Goal: Task Accomplishment & Management: Use online tool/utility

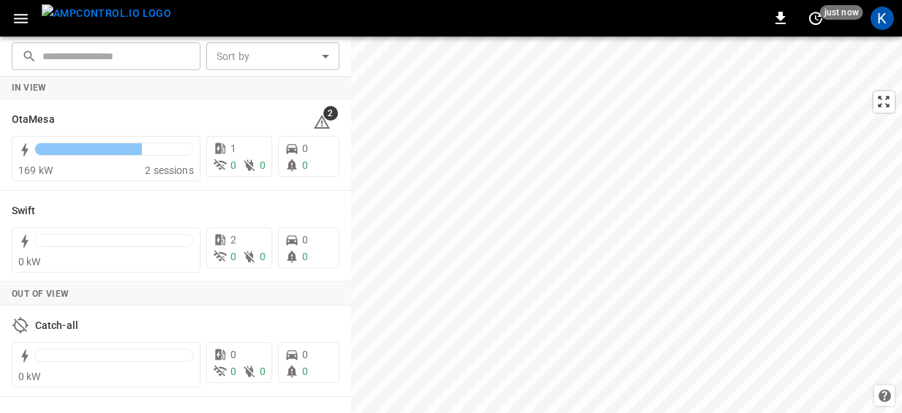
click at [21, 15] on icon "button" at bounding box center [21, 19] width 14 height 10
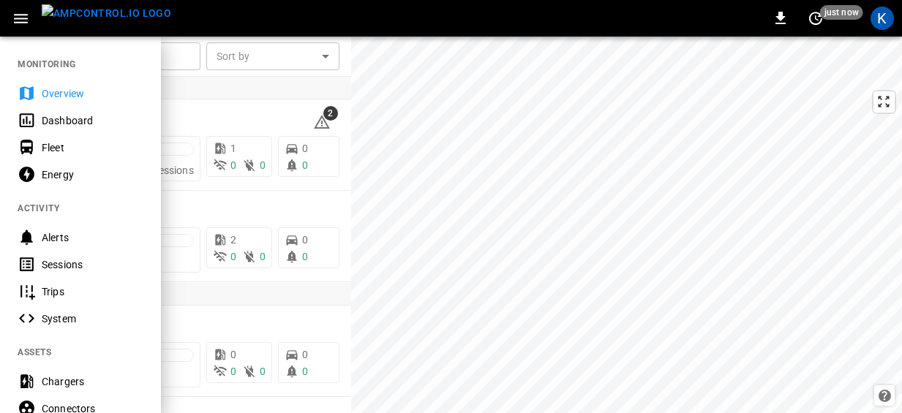
click at [59, 117] on div "Dashboard" at bounding box center [93, 120] width 102 height 15
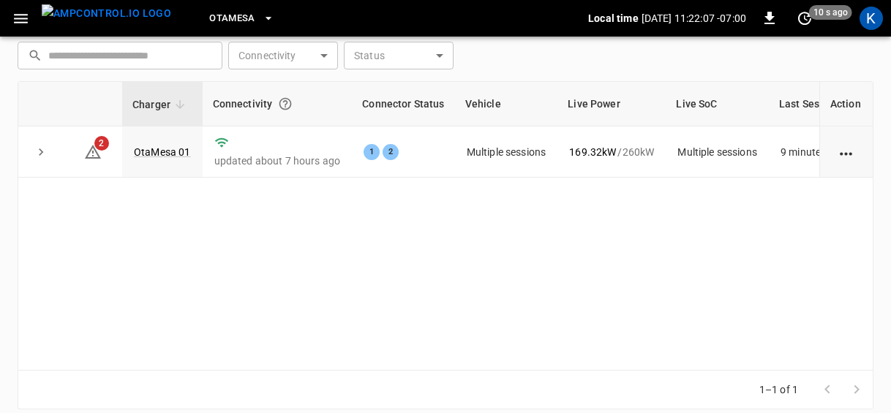
scroll to position [208, 0]
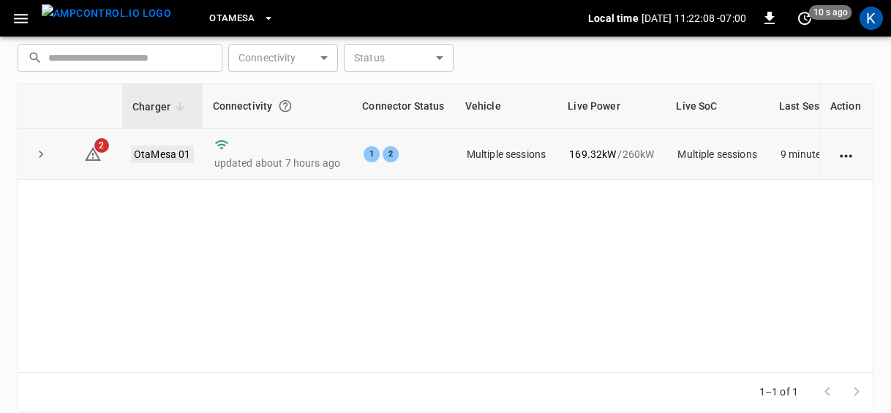
click at [165, 156] on link "OtaMesa 01" at bounding box center [162, 155] width 63 height 18
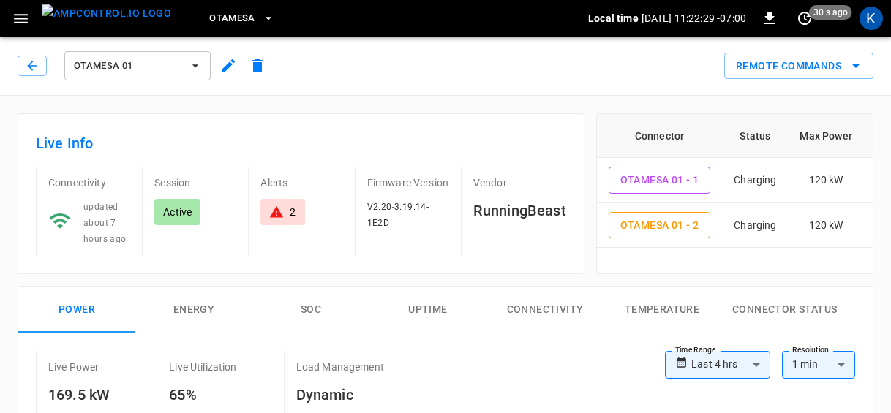
click at [209, 16] on span "OtaMesa" at bounding box center [232, 18] width 46 height 17
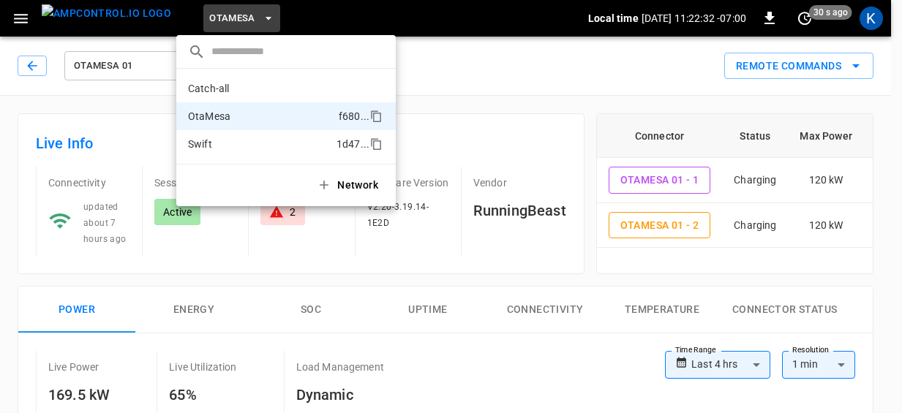
click at [214, 138] on li "Swift 1d47 ..." at bounding box center [285, 144] width 219 height 28
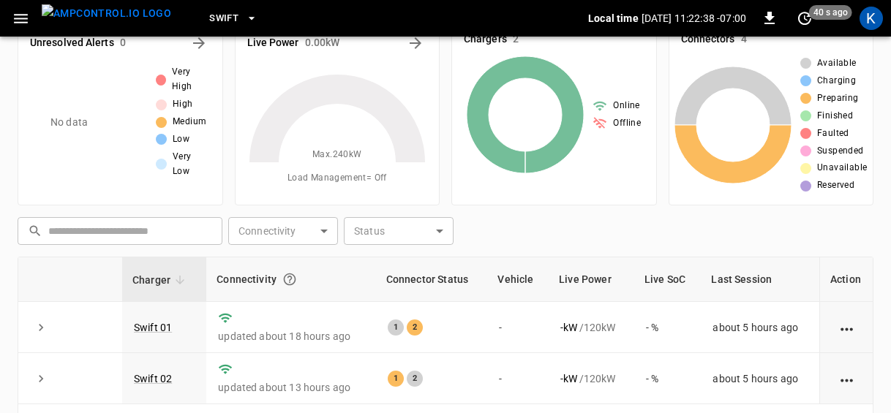
scroll to position [118, 0]
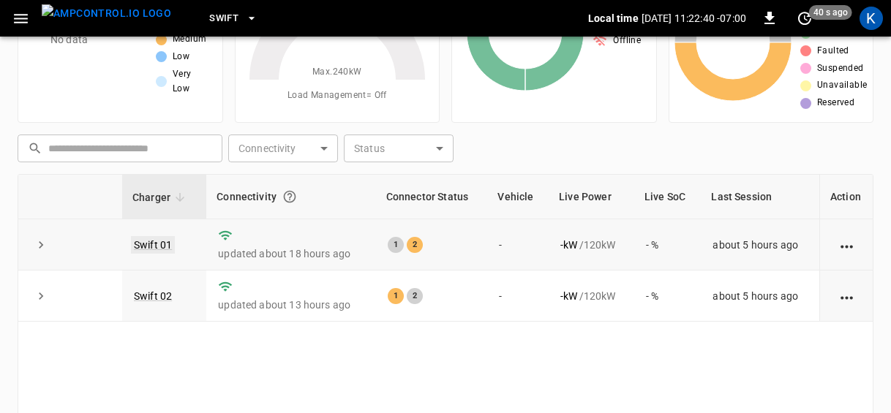
click at [152, 244] on link "Swift 01" at bounding box center [153, 245] width 44 height 18
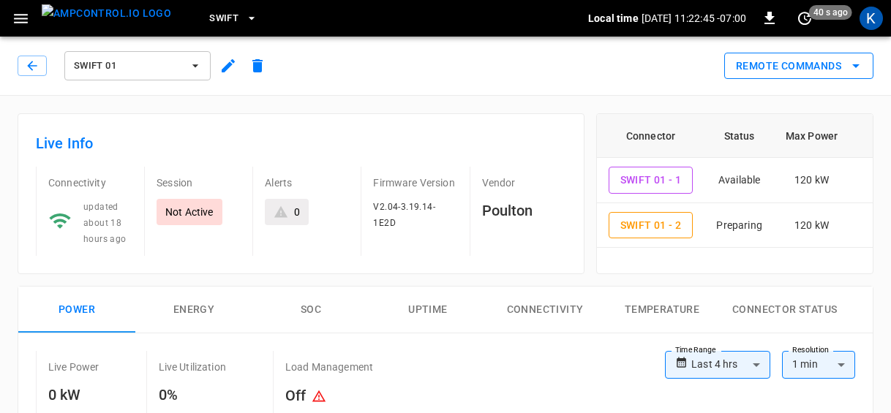
click at [799, 66] on button "Remote Commands" at bounding box center [798, 66] width 149 height 27
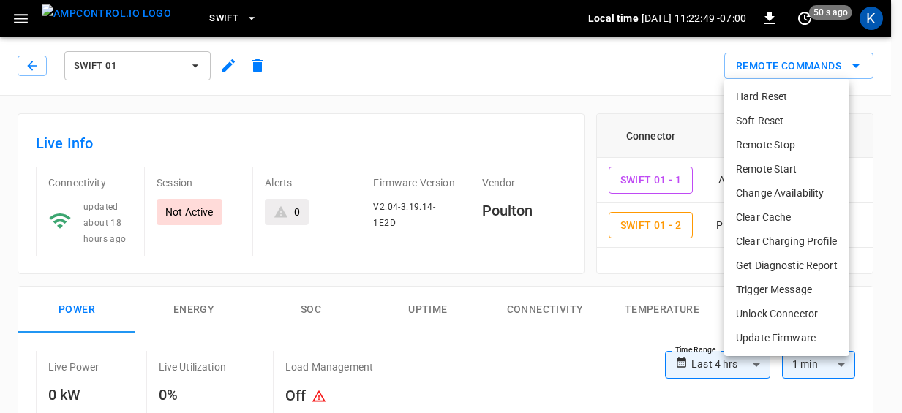
click at [769, 168] on li "Remote Start" at bounding box center [786, 169] width 125 height 24
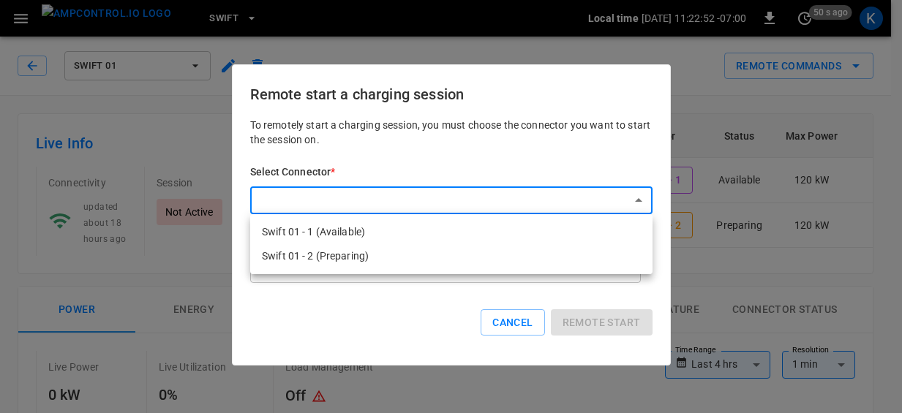
click at [347, 258] on li "Swift 01 - 2 (Preparing)" at bounding box center [451, 256] width 402 height 24
type input "**********"
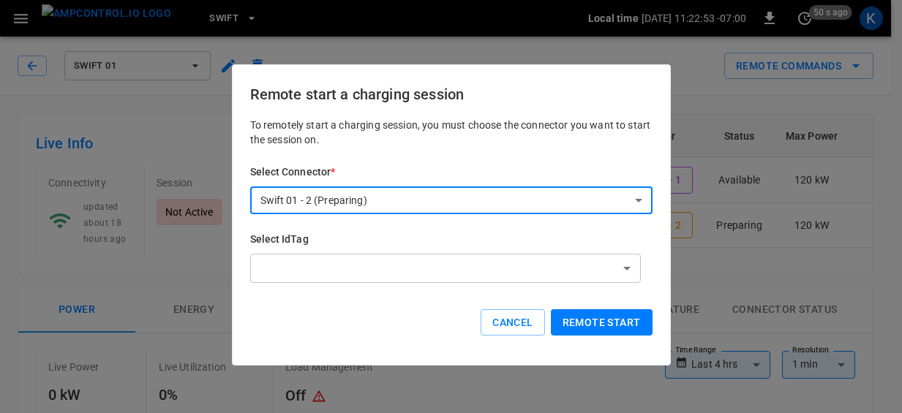
click at [604, 322] on button "Remote start" at bounding box center [602, 322] width 102 height 27
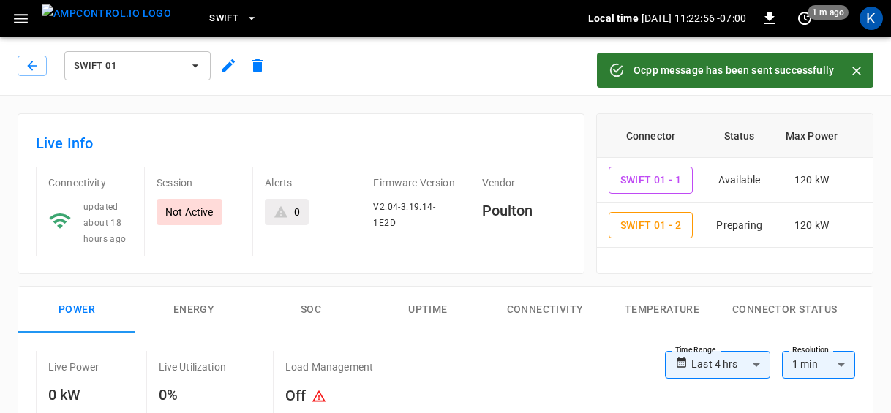
click at [97, 63] on span "Swift 01" at bounding box center [128, 66] width 108 height 17
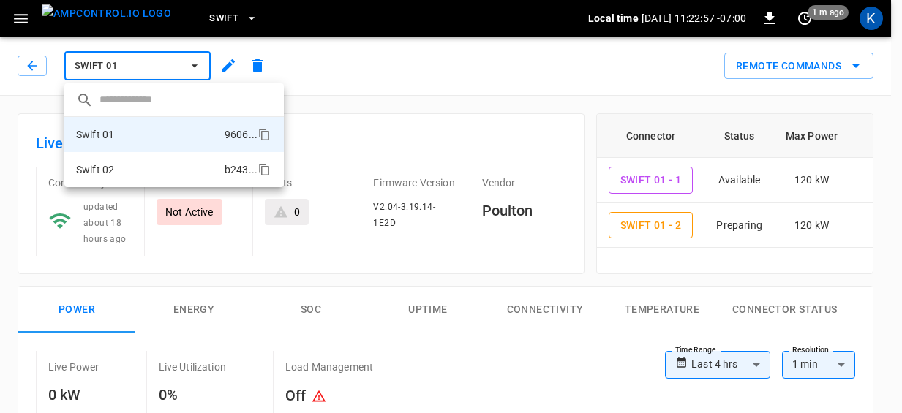
click at [127, 167] on li "Swift 02 b243 ..." at bounding box center [173, 169] width 219 height 35
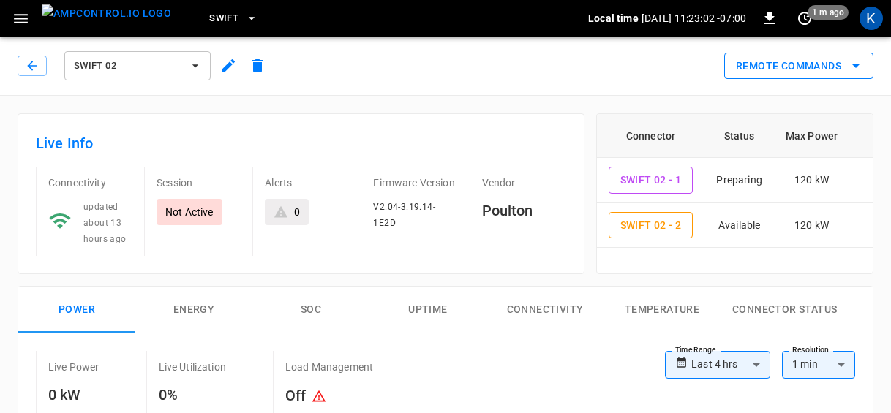
click at [796, 68] on button "Remote Commands" at bounding box center [798, 66] width 149 height 27
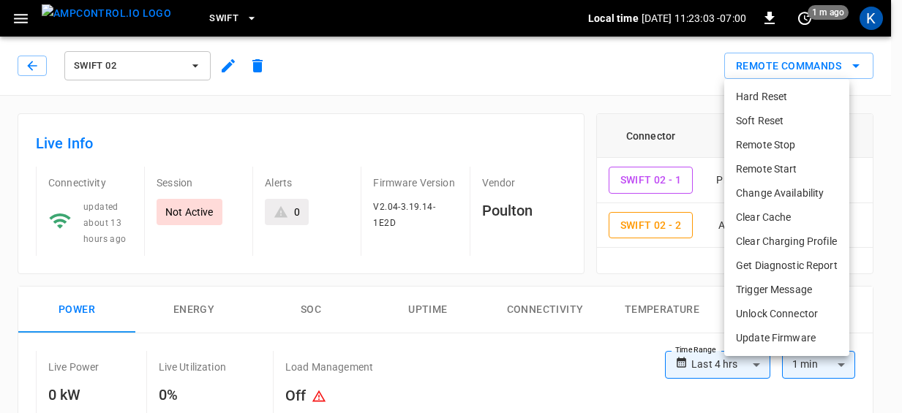
click at [766, 167] on li "Remote Start" at bounding box center [786, 169] width 125 height 24
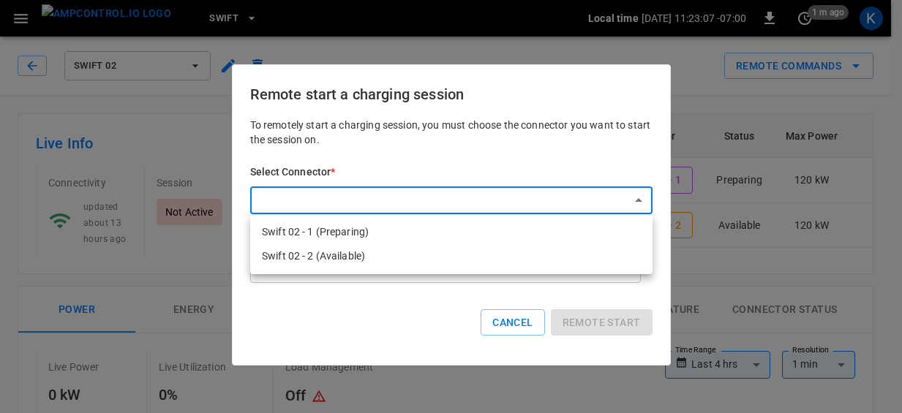
click at [342, 229] on li "Swift 02 - 1 (Preparing)" at bounding box center [451, 232] width 402 height 24
type input "**********"
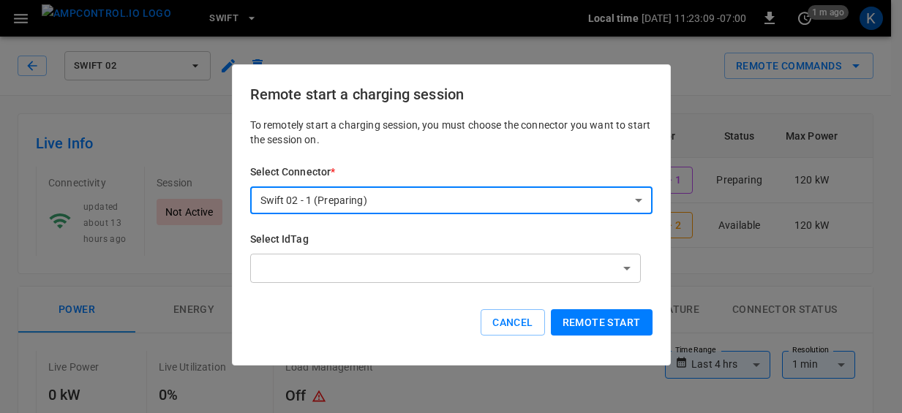
click at [613, 317] on button "Remote start" at bounding box center [602, 322] width 102 height 27
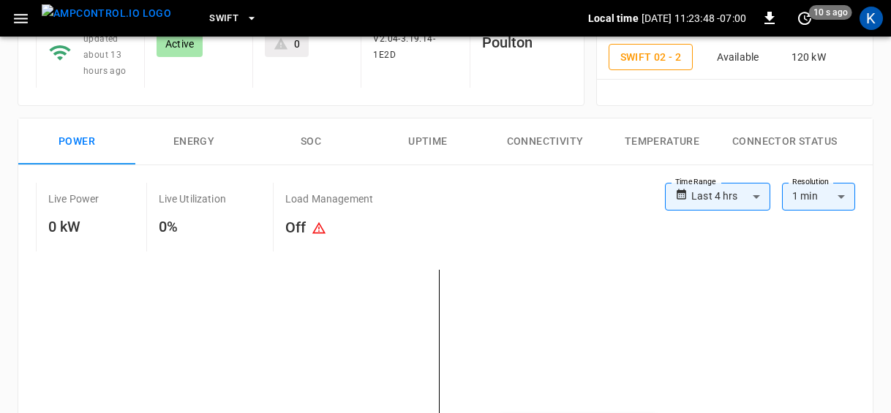
scroll to position [49, 0]
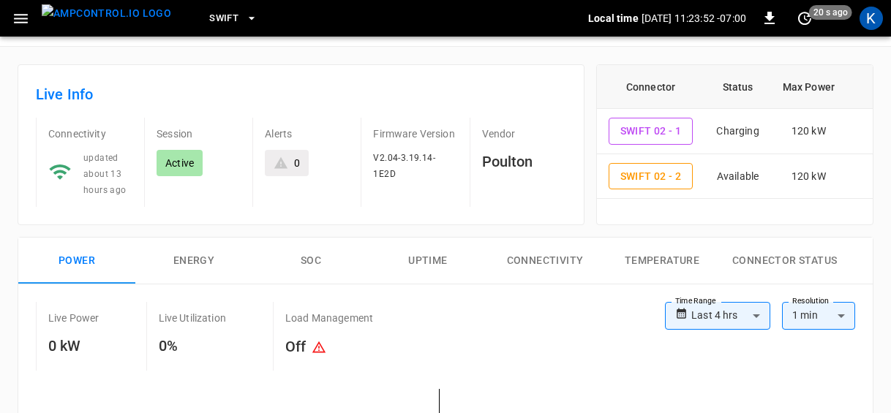
click at [203, 8] on button "Swift" at bounding box center [233, 18] width 60 height 29
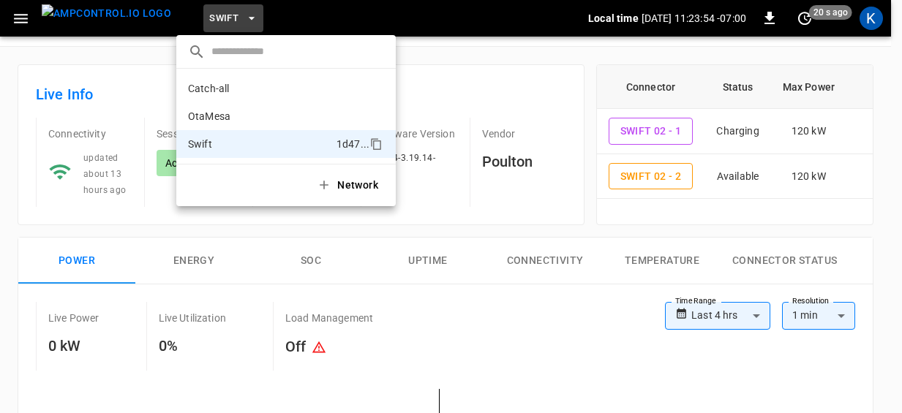
click at [117, 59] on div at bounding box center [451, 206] width 902 height 413
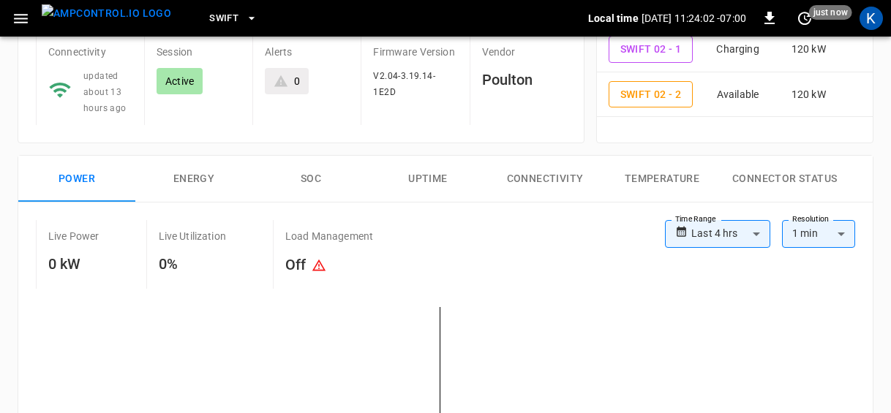
scroll to position [0, 0]
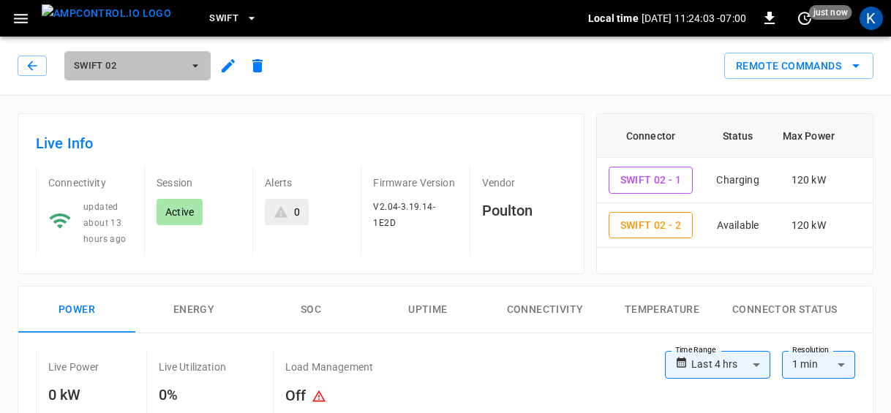
click at [140, 64] on span "Swift 02" at bounding box center [128, 66] width 108 height 17
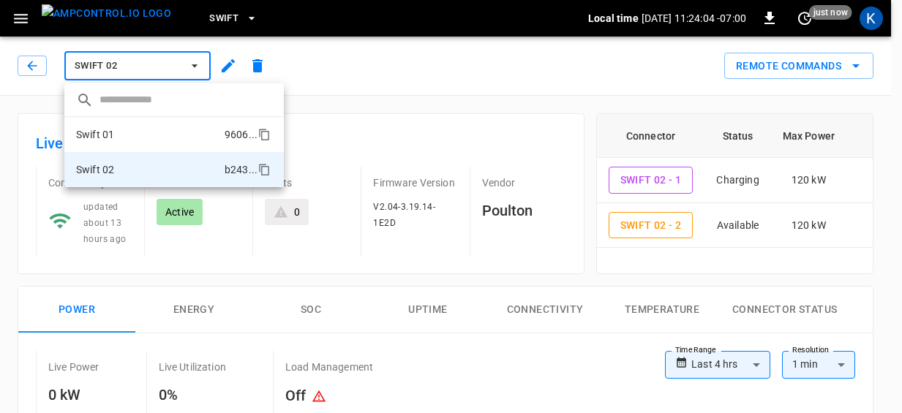
click at [124, 132] on li "Swift 01 9606 ..." at bounding box center [173, 134] width 219 height 35
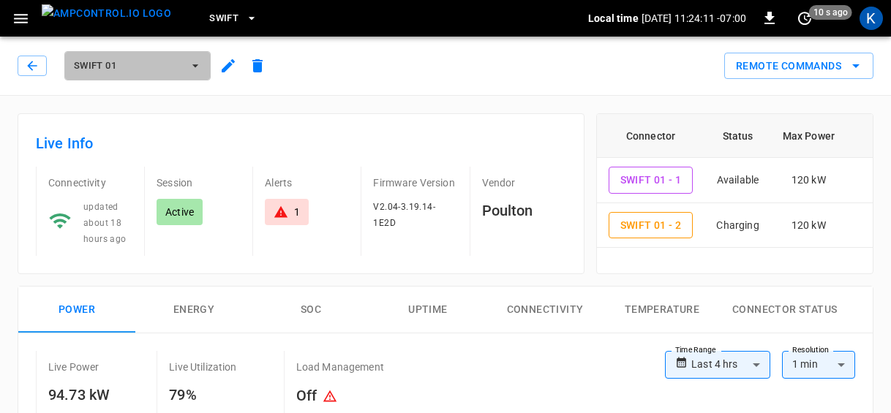
click at [140, 64] on span "Swift 01" at bounding box center [128, 66] width 108 height 17
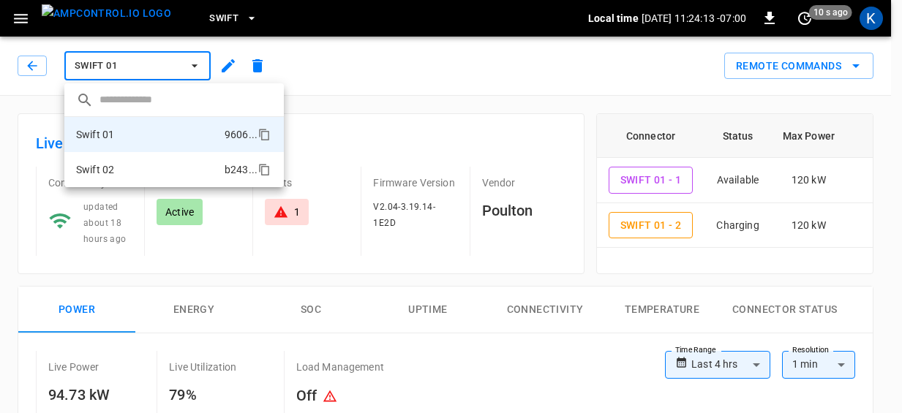
click at [154, 168] on li "Swift 02 b243 ..." at bounding box center [173, 169] width 219 height 35
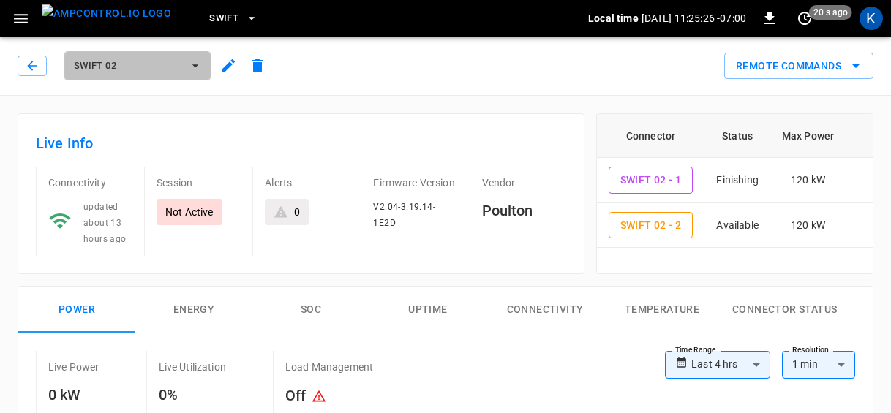
click at [129, 61] on span "Swift 02" at bounding box center [128, 66] width 108 height 17
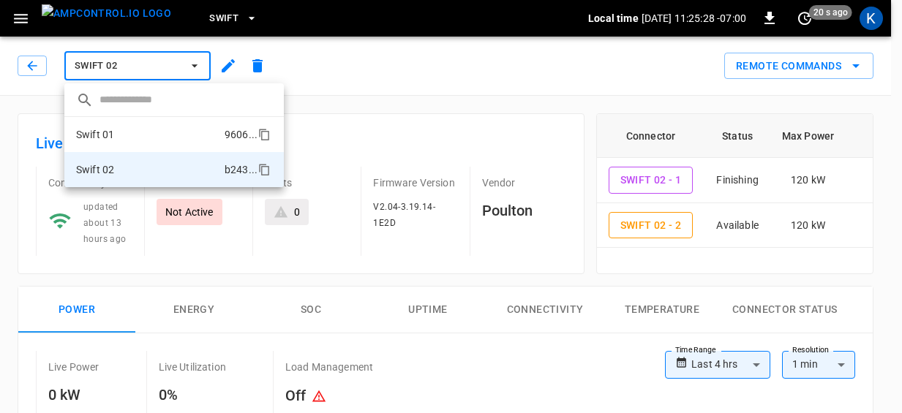
click at [149, 128] on li "Swift 01 9606 ..." at bounding box center [173, 134] width 219 height 35
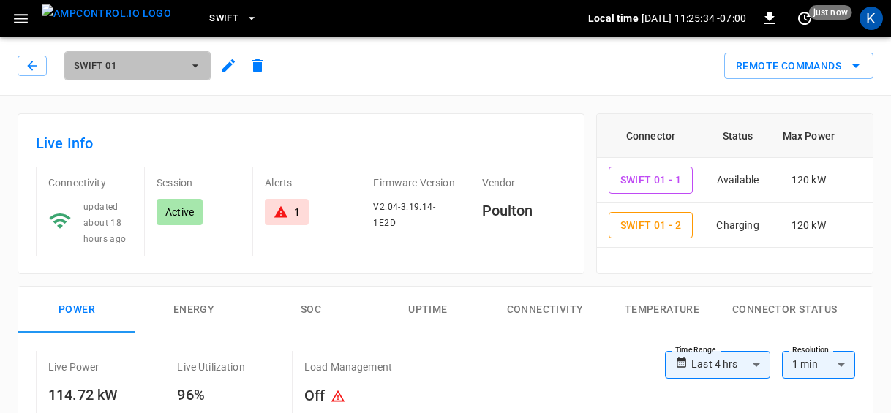
click at [140, 64] on span "Swift 01" at bounding box center [128, 66] width 108 height 17
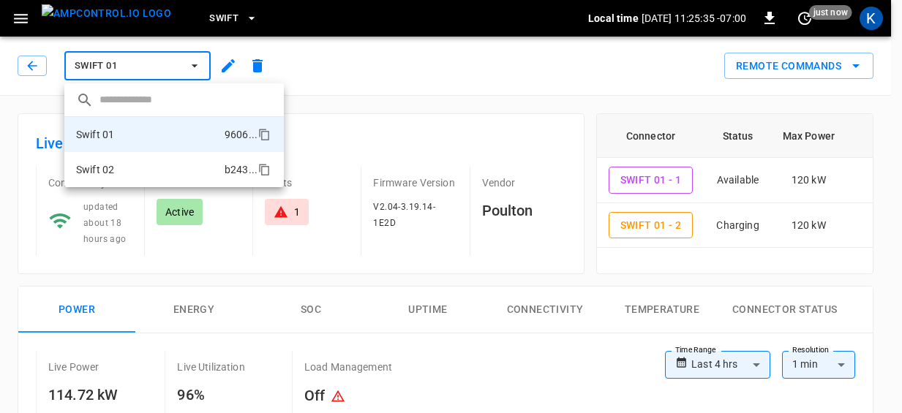
click at [155, 170] on li "Swift 02 b243 ..." at bounding box center [173, 169] width 219 height 35
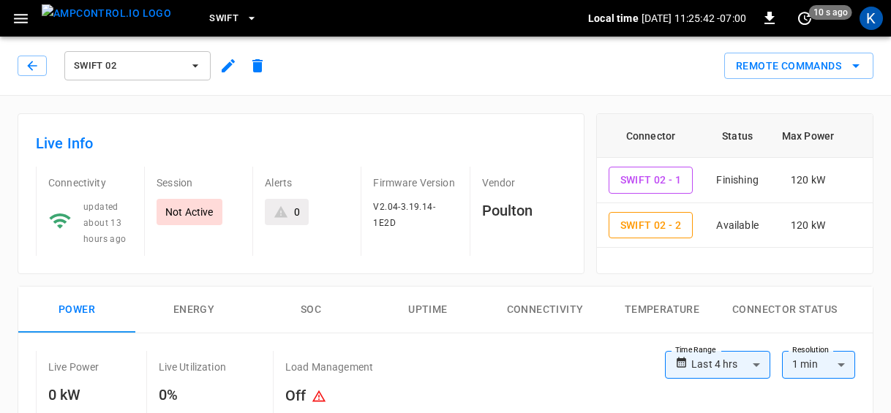
click at [402, 45] on div "Remote Commands" at bounding box center [572, 60] width 601 height 39
click at [809, 67] on button "Remote Commands" at bounding box center [798, 66] width 149 height 27
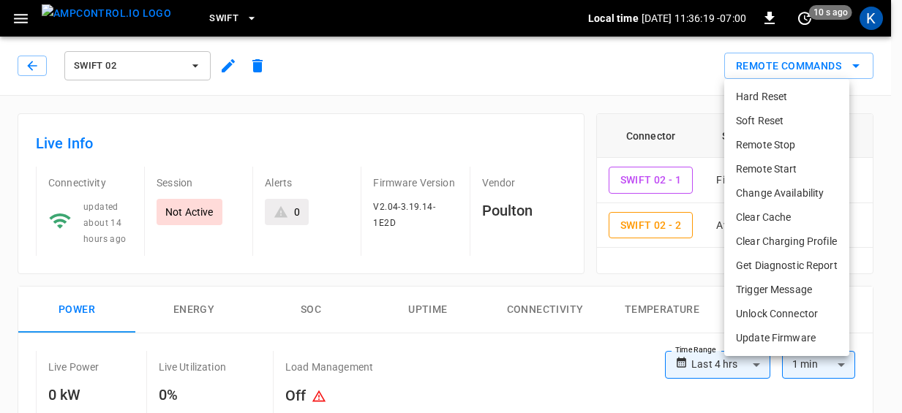
click at [764, 91] on li "Hard Reset" at bounding box center [786, 97] width 125 height 24
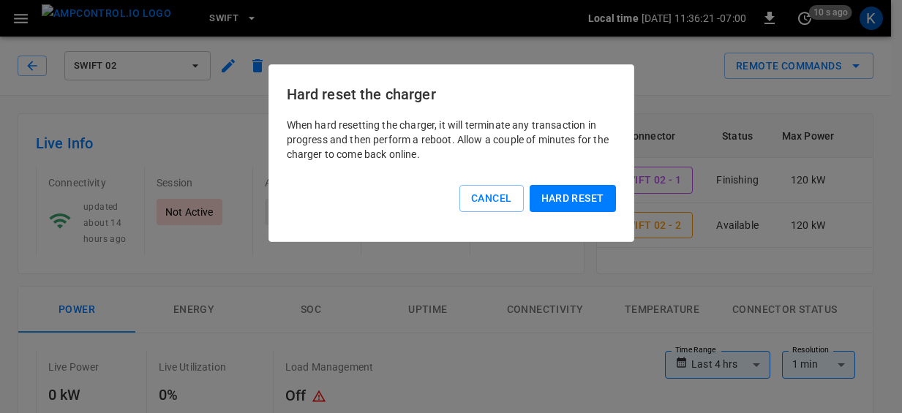
click at [568, 193] on button "Hard reset" at bounding box center [573, 198] width 86 height 27
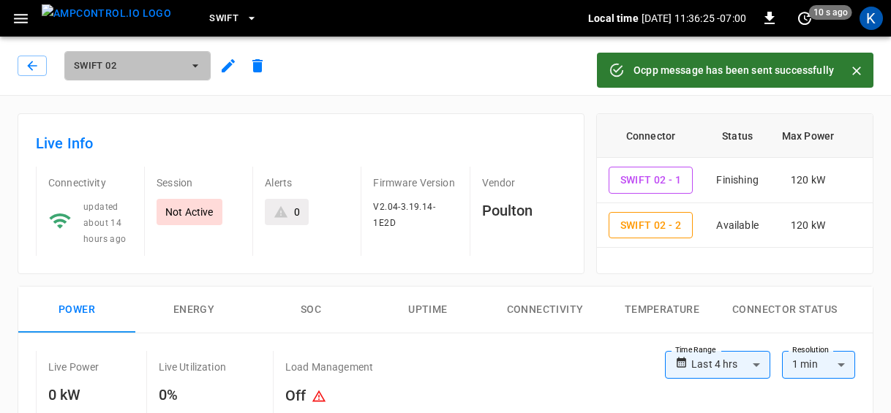
click at [127, 67] on span "Swift 02" at bounding box center [128, 66] width 108 height 17
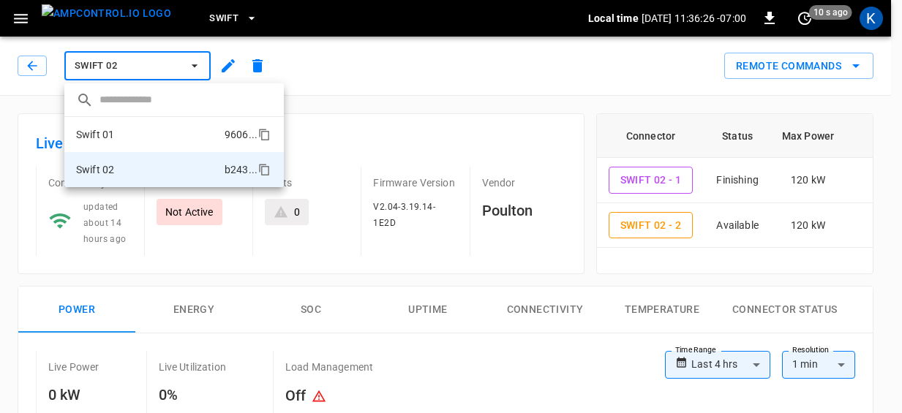
click at [121, 130] on li "Swift 01 9606 ..." at bounding box center [173, 134] width 219 height 35
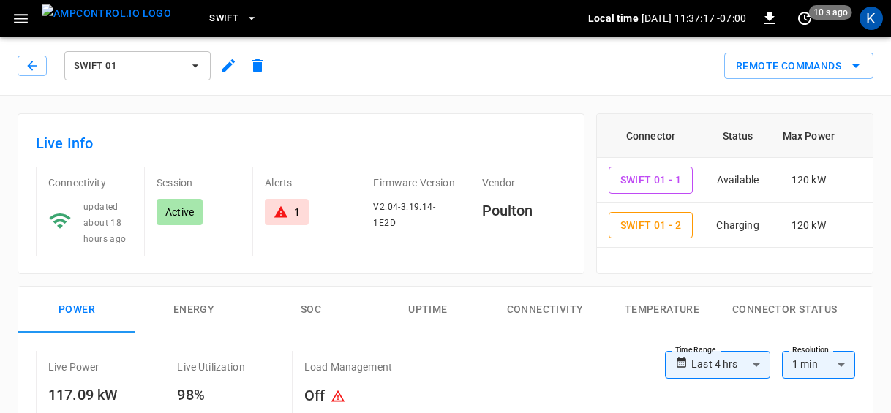
click at [197, 64] on icon "button" at bounding box center [195, 66] width 15 height 15
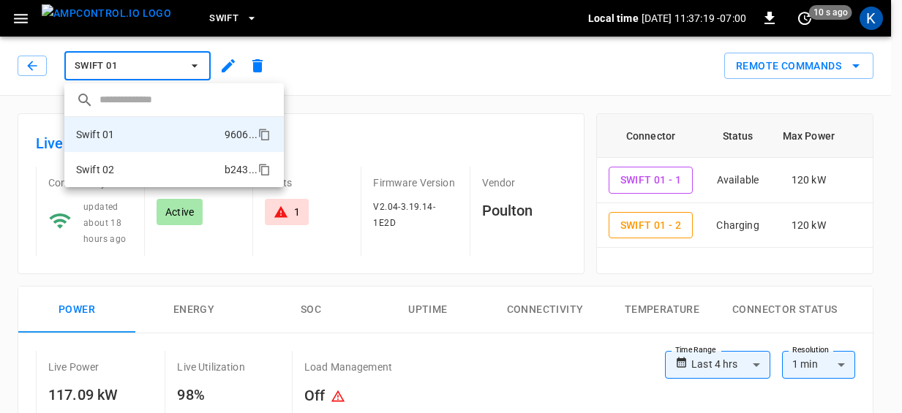
click at [137, 168] on li "Swift 02 b243 ..." at bounding box center [173, 169] width 219 height 35
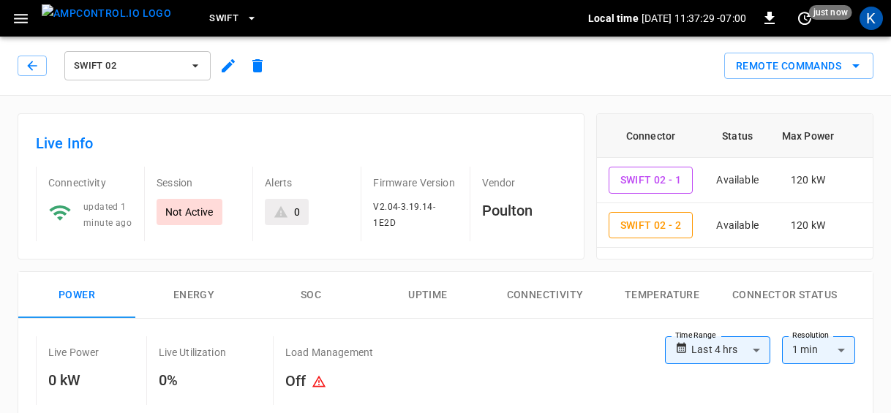
click at [466, 60] on div "Remote Commands" at bounding box center [572, 60] width 601 height 39
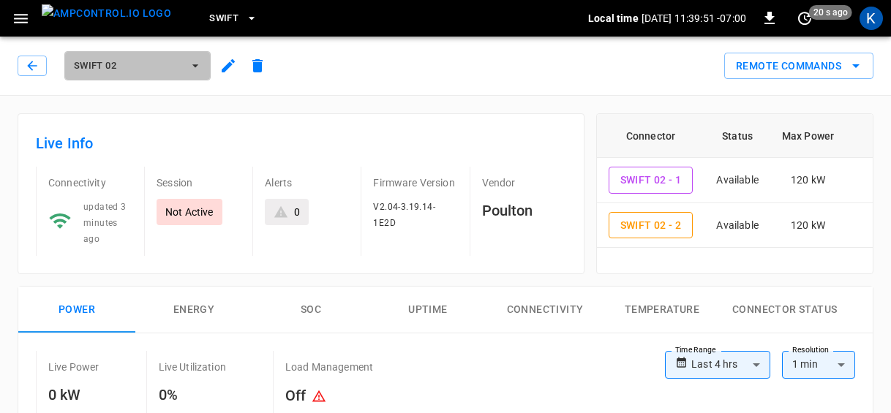
click at [127, 78] on button "Swift 02" at bounding box center [137, 65] width 146 height 29
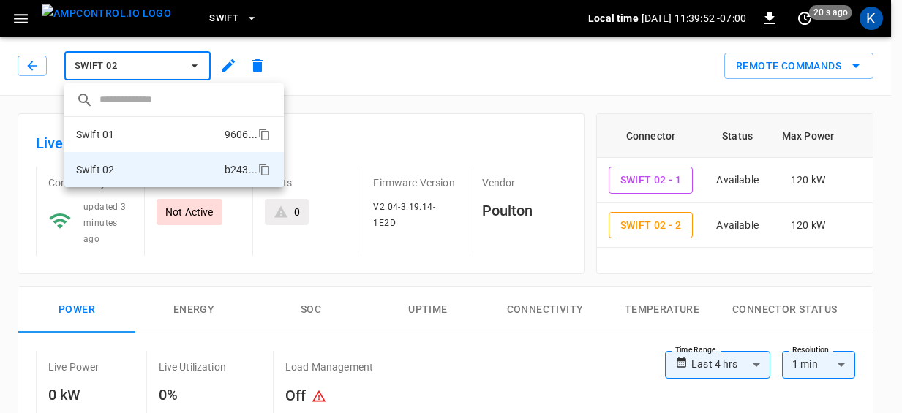
click at [131, 132] on li "Swift 01 9606 ..." at bounding box center [173, 134] width 219 height 35
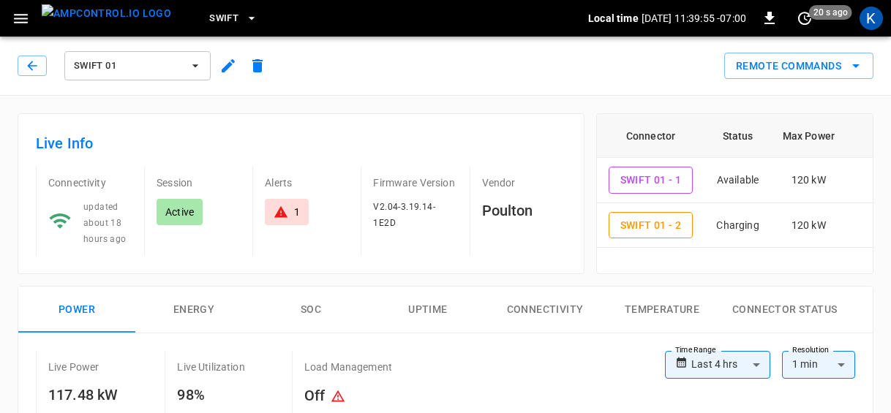
click at [141, 60] on span "Swift 01" at bounding box center [128, 66] width 108 height 17
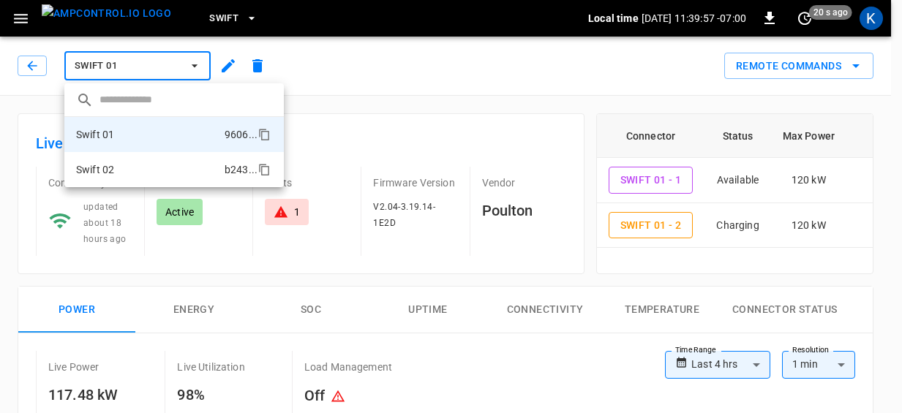
click at [138, 162] on li "Swift 02 b243 ..." at bounding box center [173, 169] width 219 height 35
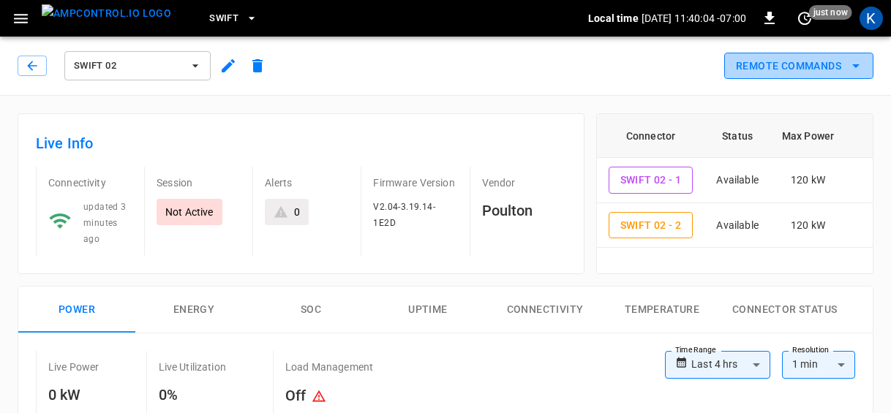
click at [783, 67] on button "Remote Commands" at bounding box center [798, 66] width 149 height 27
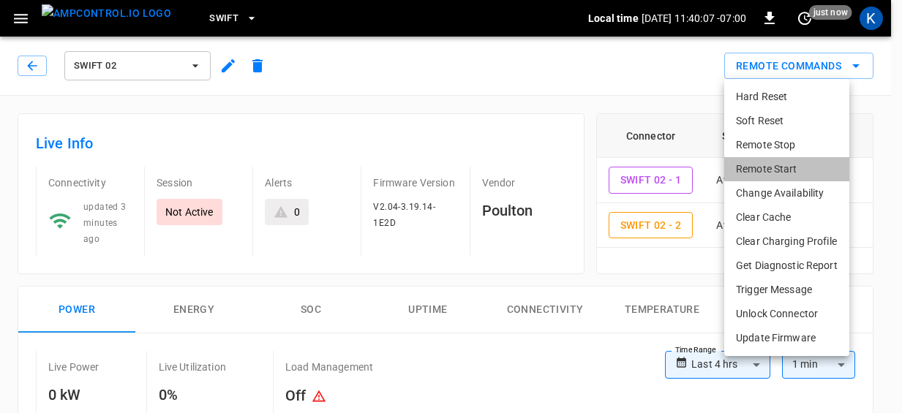
click at [780, 171] on li "Remote Start" at bounding box center [786, 169] width 125 height 24
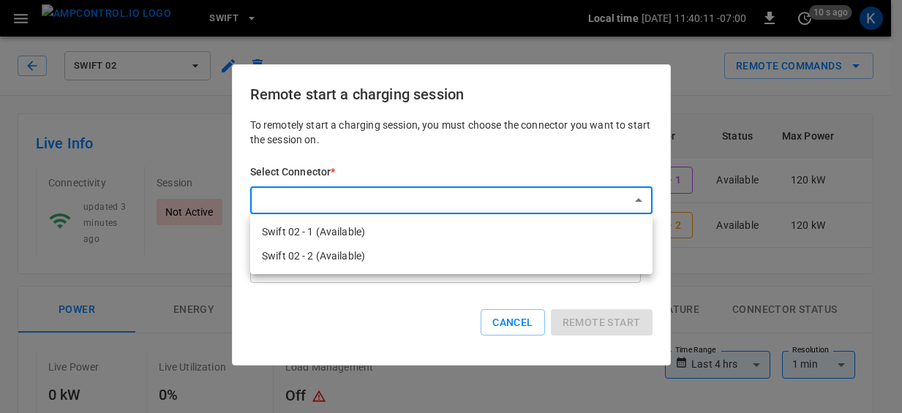
click at [527, 192] on div at bounding box center [451, 206] width 902 height 413
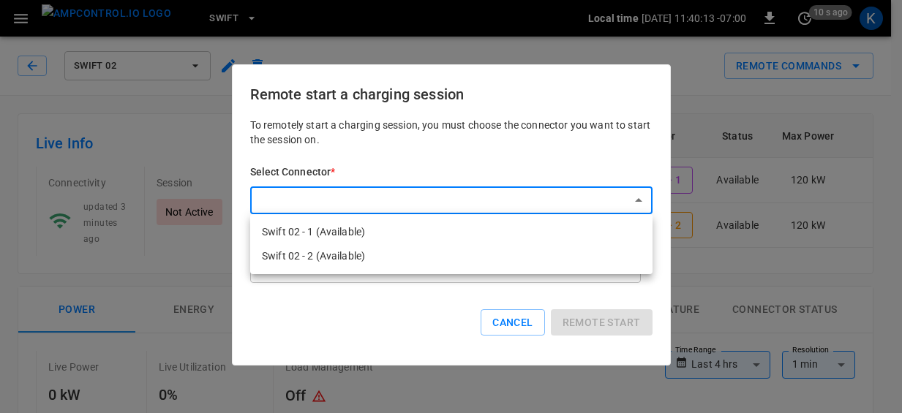
click at [527, 192] on div at bounding box center [451, 206] width 902 height 413
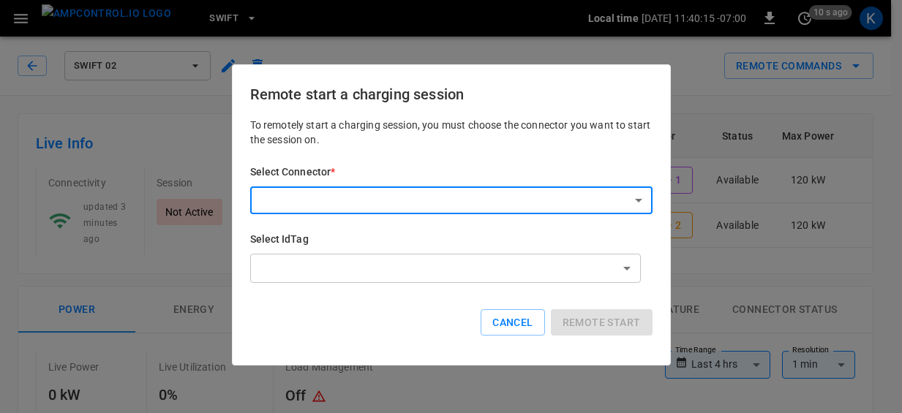
click at [511, 320] on button "Cancel" at bounding box center [513, 322] width 64 height 27
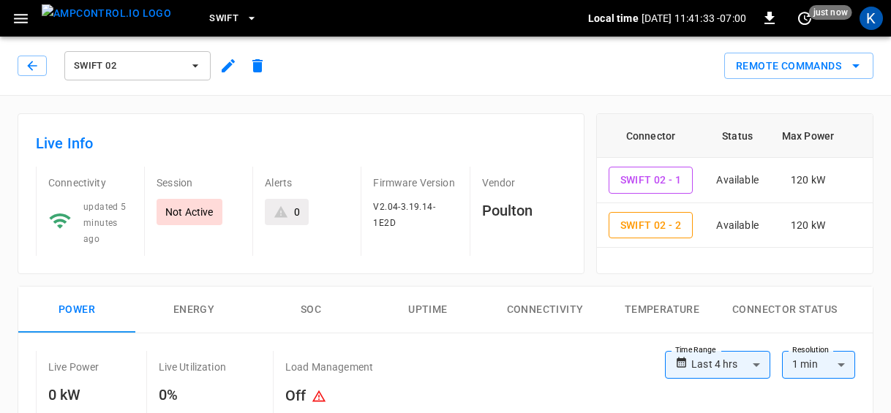
click at [164, 64] on span "Swift 02" at bounding box center [128, 66] width 108 height 17
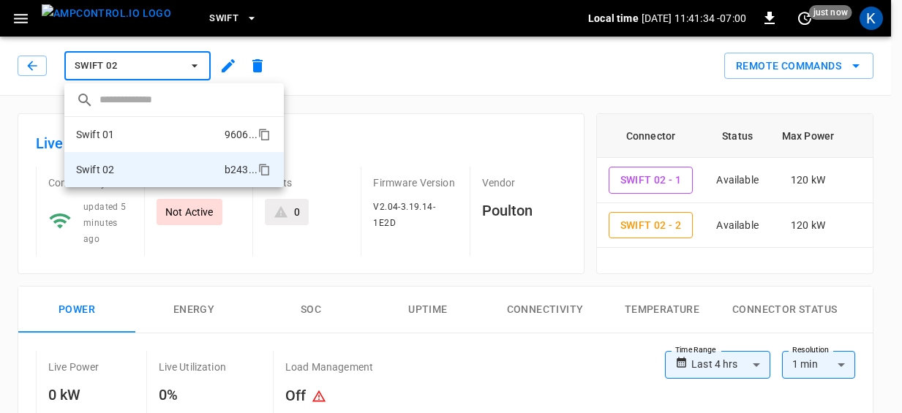
click at [116, 136] on li "Swift 01 9606 ..." at bounding box center [173, 134] width 219 height 35
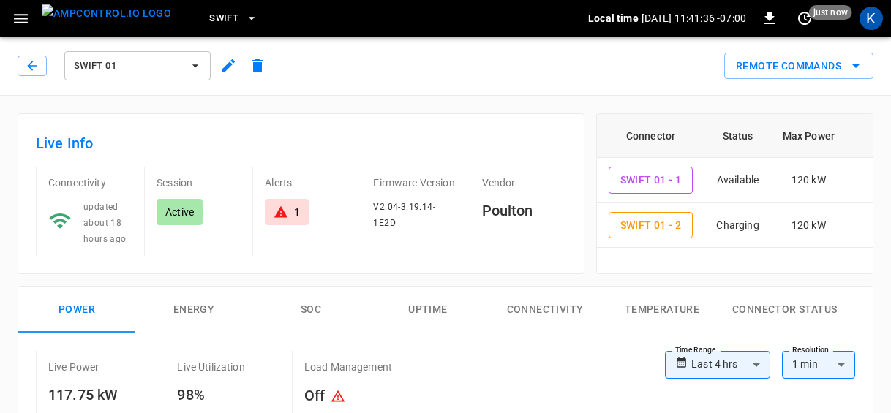
click at [123, 59] on span "Swift 01" at bounding box center [128, 66] width 108 height 17
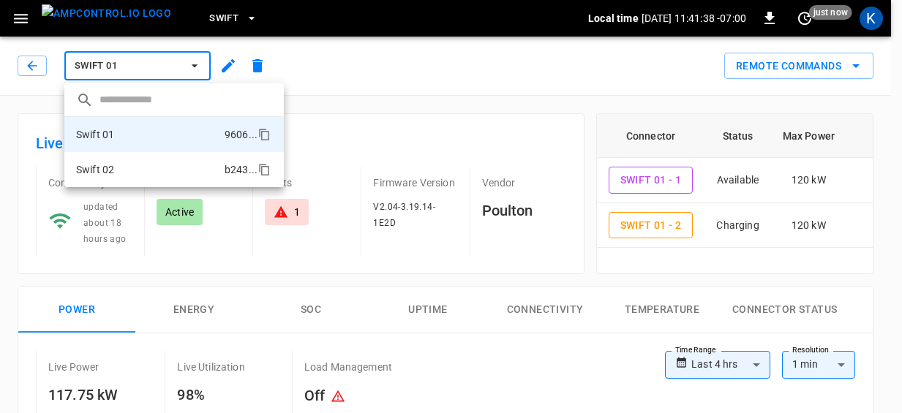
click at [140, 168] on li "Swift 02 b243 ..." at bounding box center [173, 169] width 219 height 35
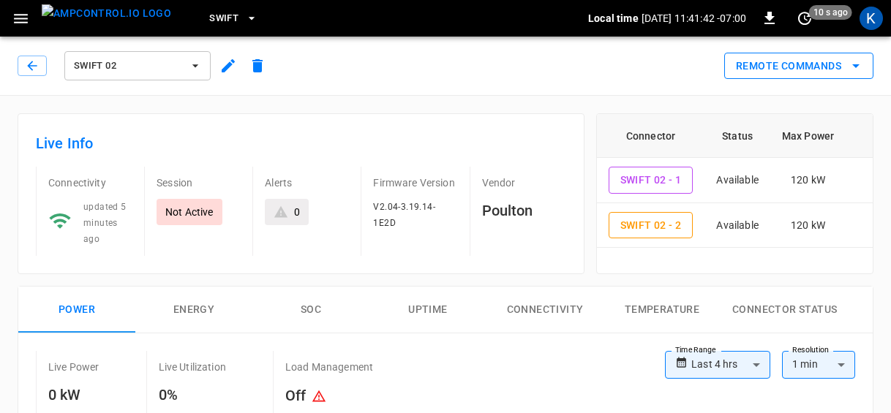
click at [811, 68] on button "Remote Commands" at bounding box center [798, 66] width 149 height 27
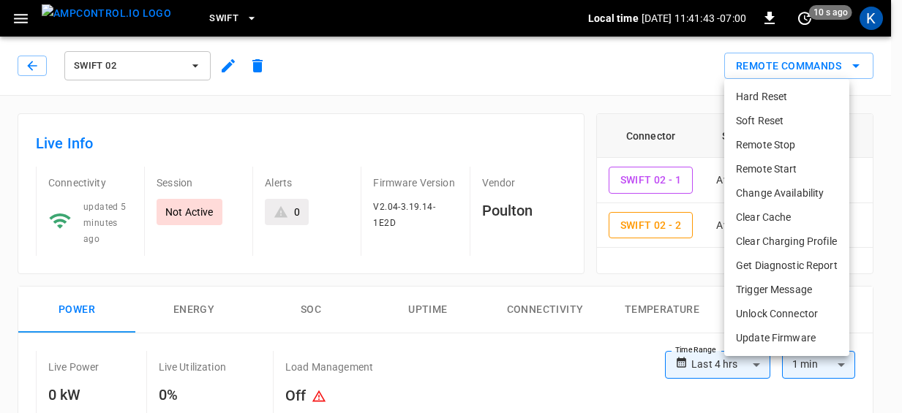
click at [766, 118] on li "Soft Reset" at bounding box center [786, 121] width 125 height 24
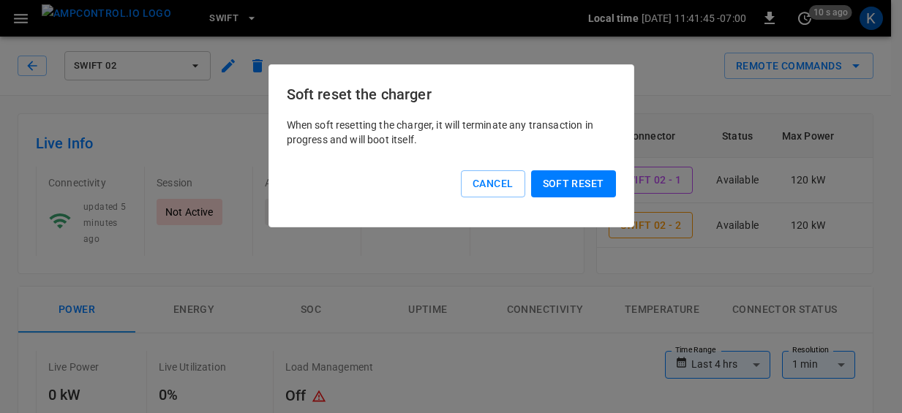
click at [572, 184] on button "Soft reset" at bounding box center [573, 183] width 85 height 27
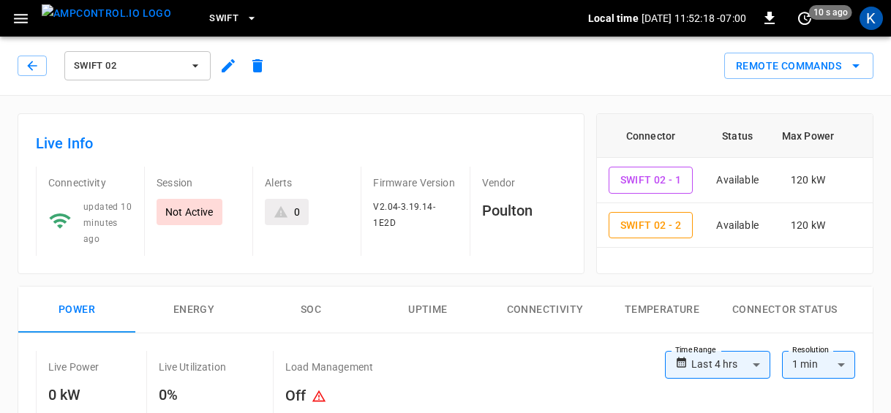
click at [385, 64] on div "Remote Commands" at bounding box center [572, 60] width 601 height 39
